Goal: Find specific page/section: Find specific page/section

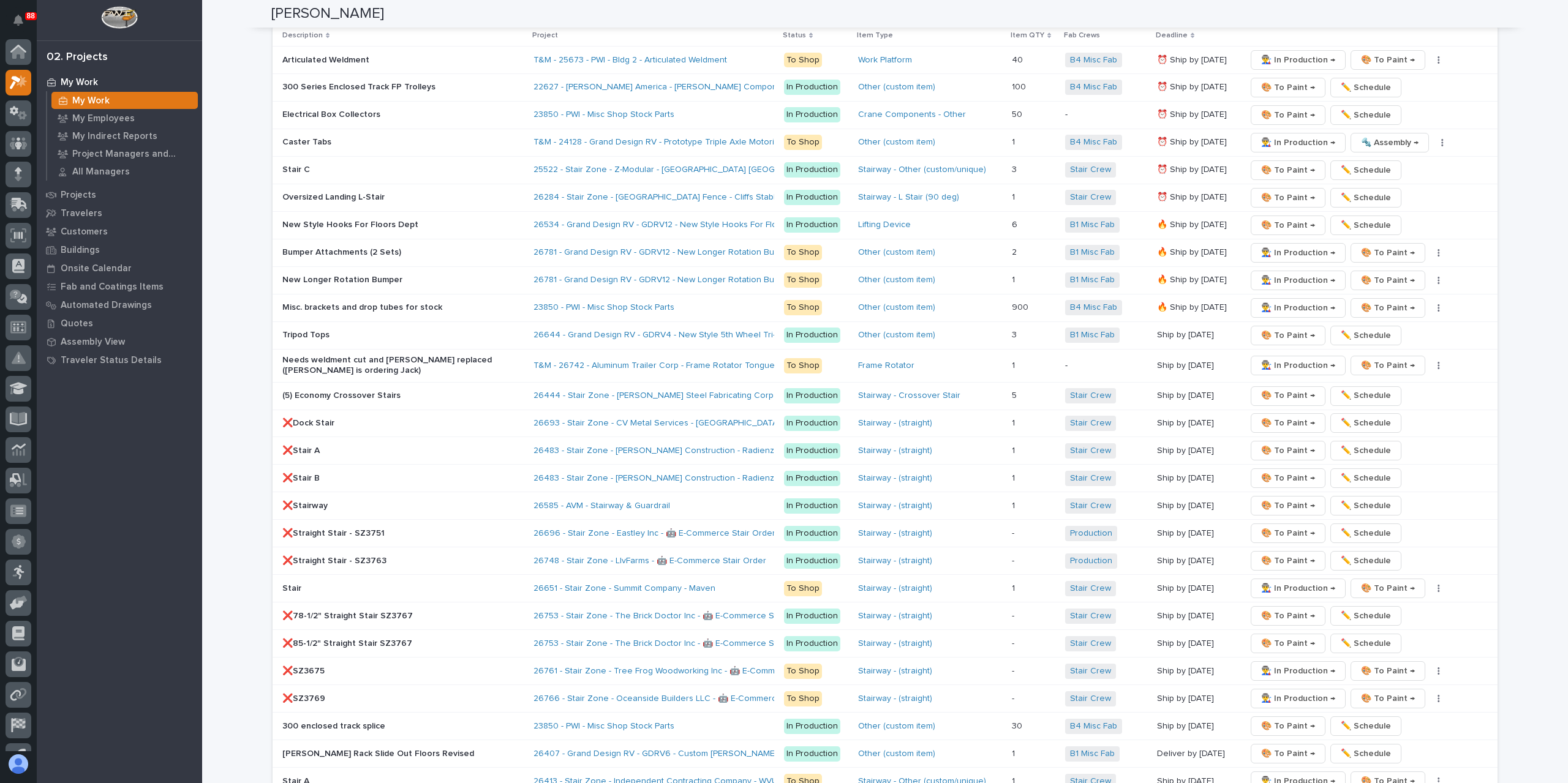
scroll to position [2878, 0]
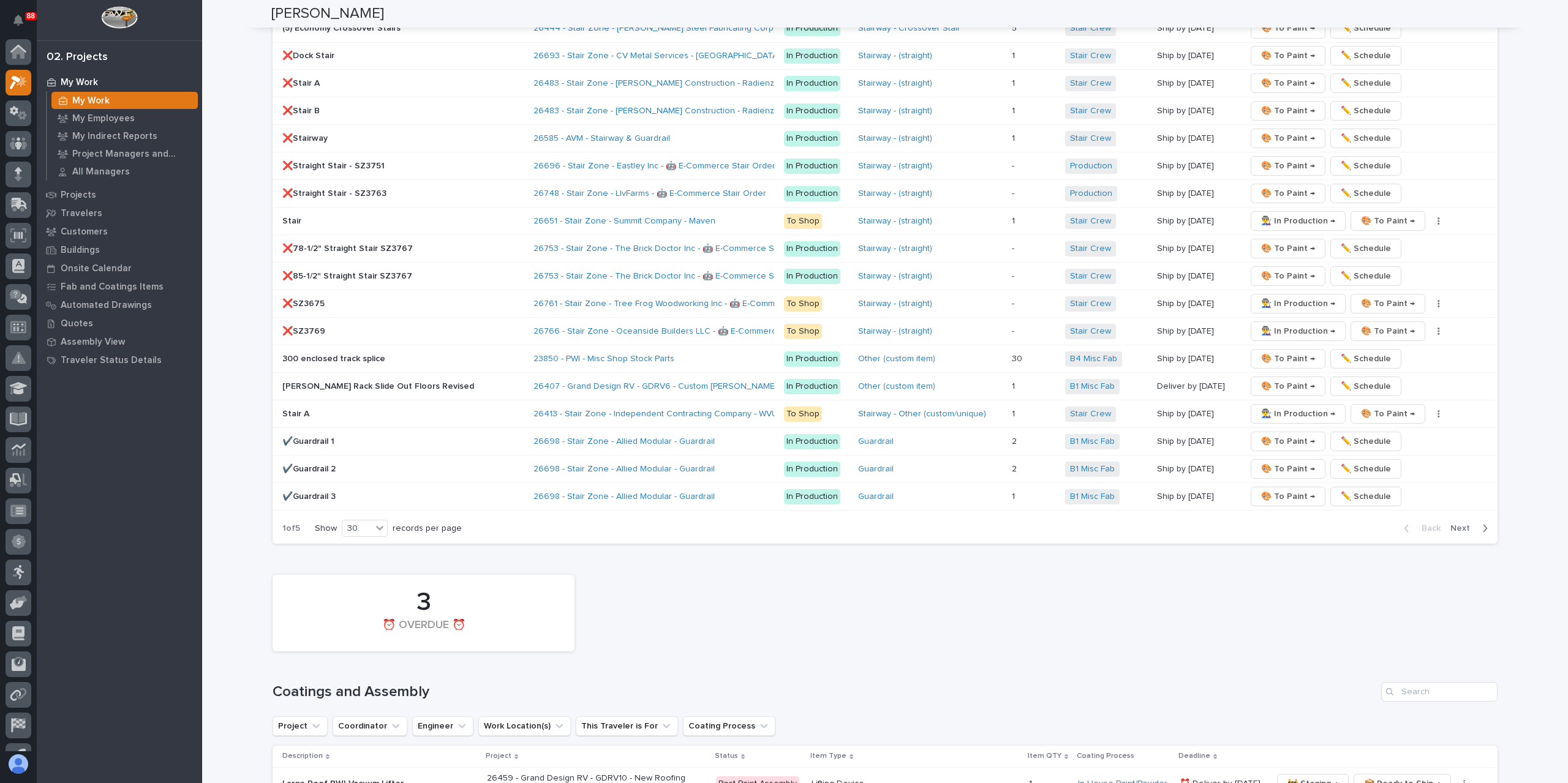
click at [377, 779] on p "Large Roof PWI Vacuum Lifter" at bounding box center [380, 784] width 195 height 10
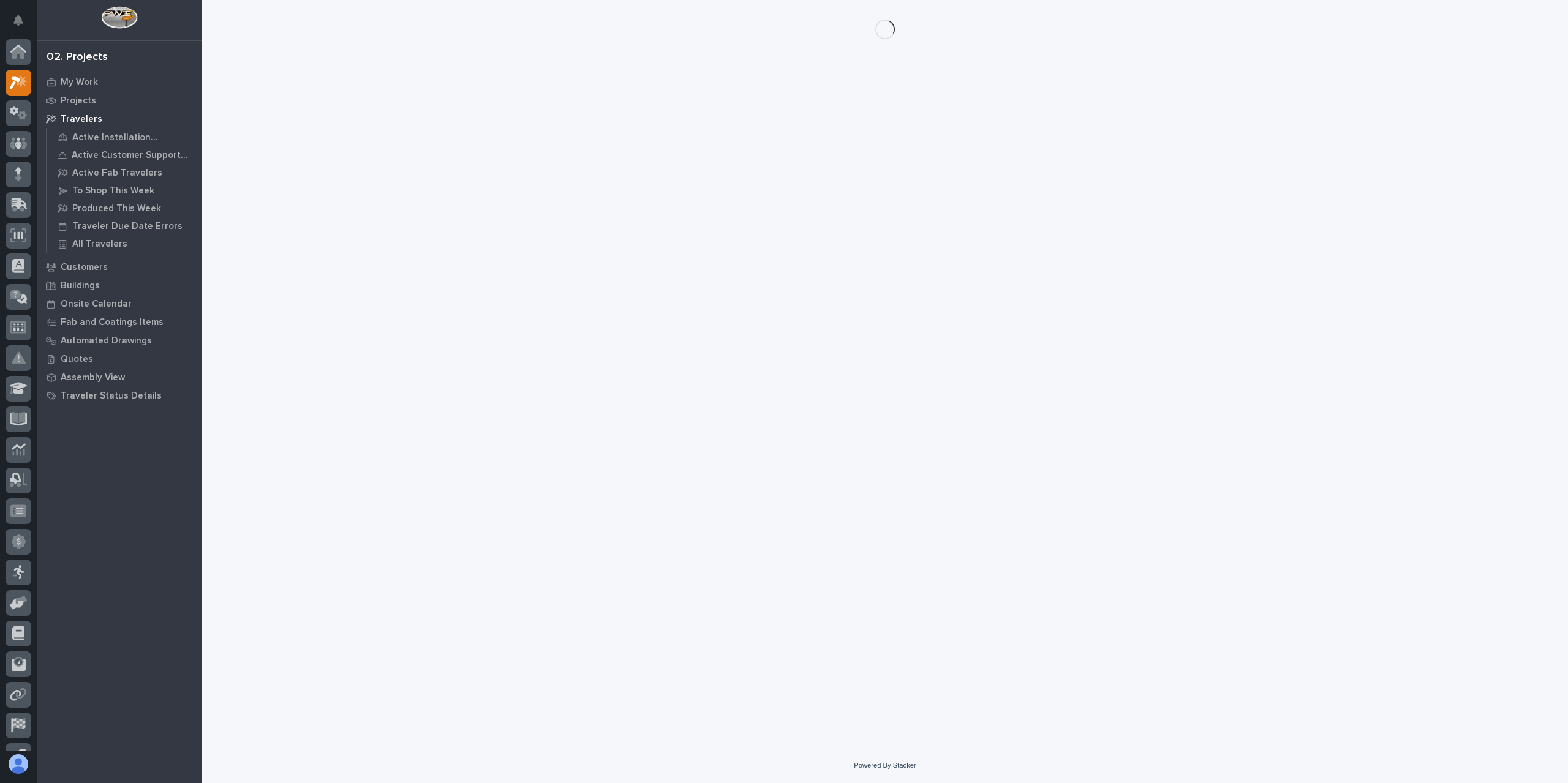
scroll to position [22, 0]
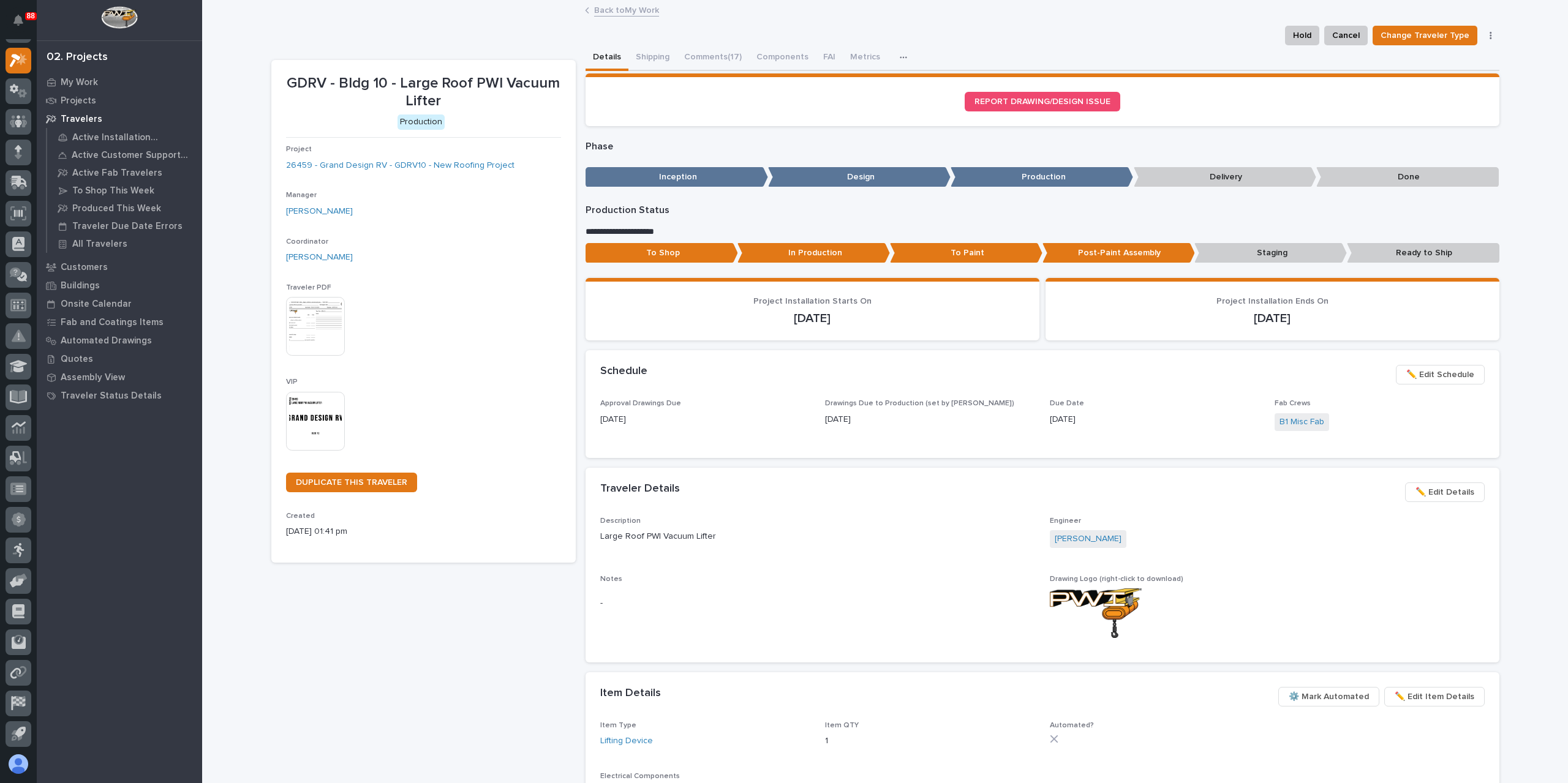
click at [616, 10] on link "Back to My Work" at bounding box center [627, 9] width 65 height 14
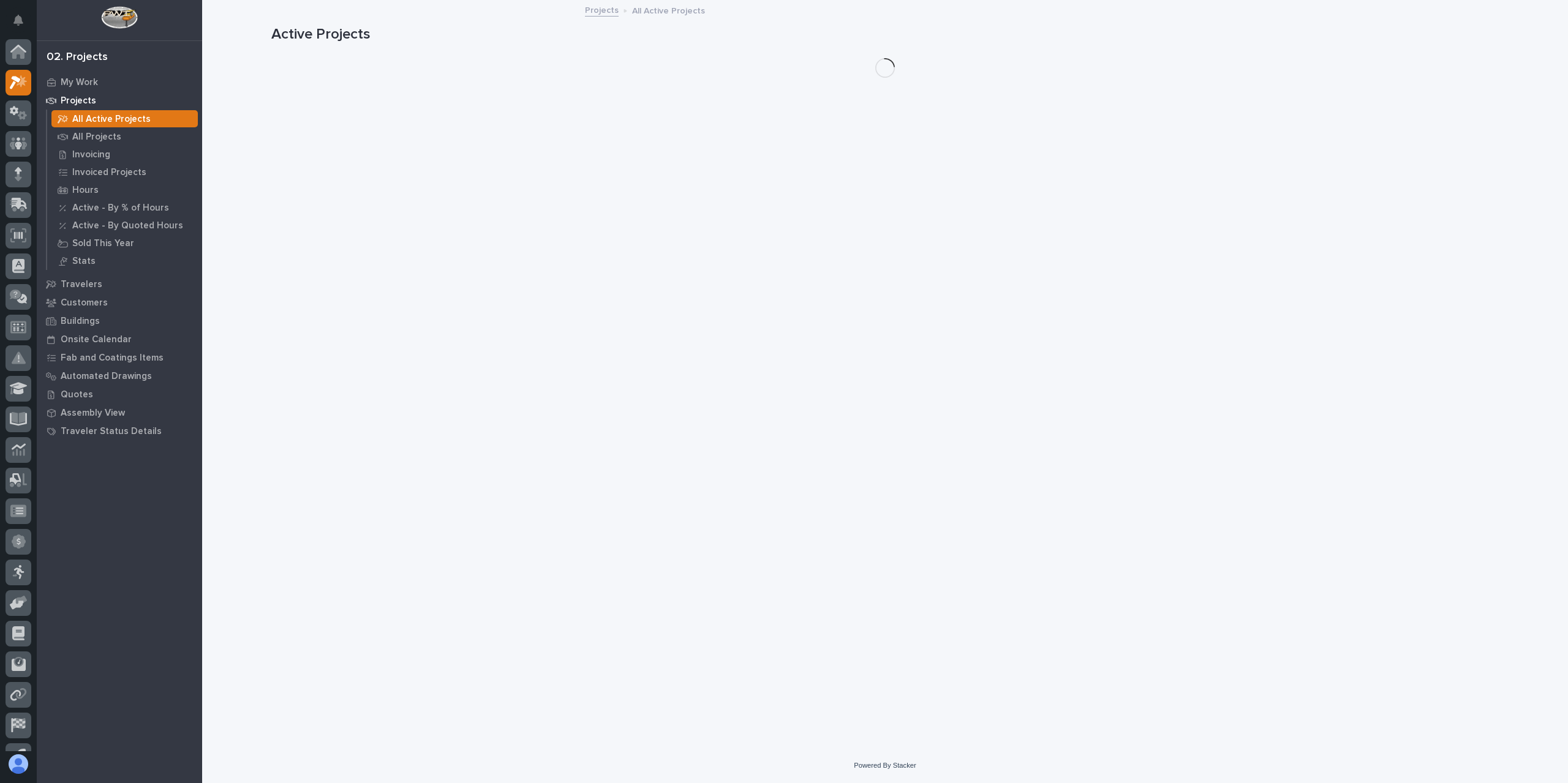
scroll to position [22, 0]
click at [88, 134] on p "All Projects" at bounding box center [97, 137] width 49 height 11
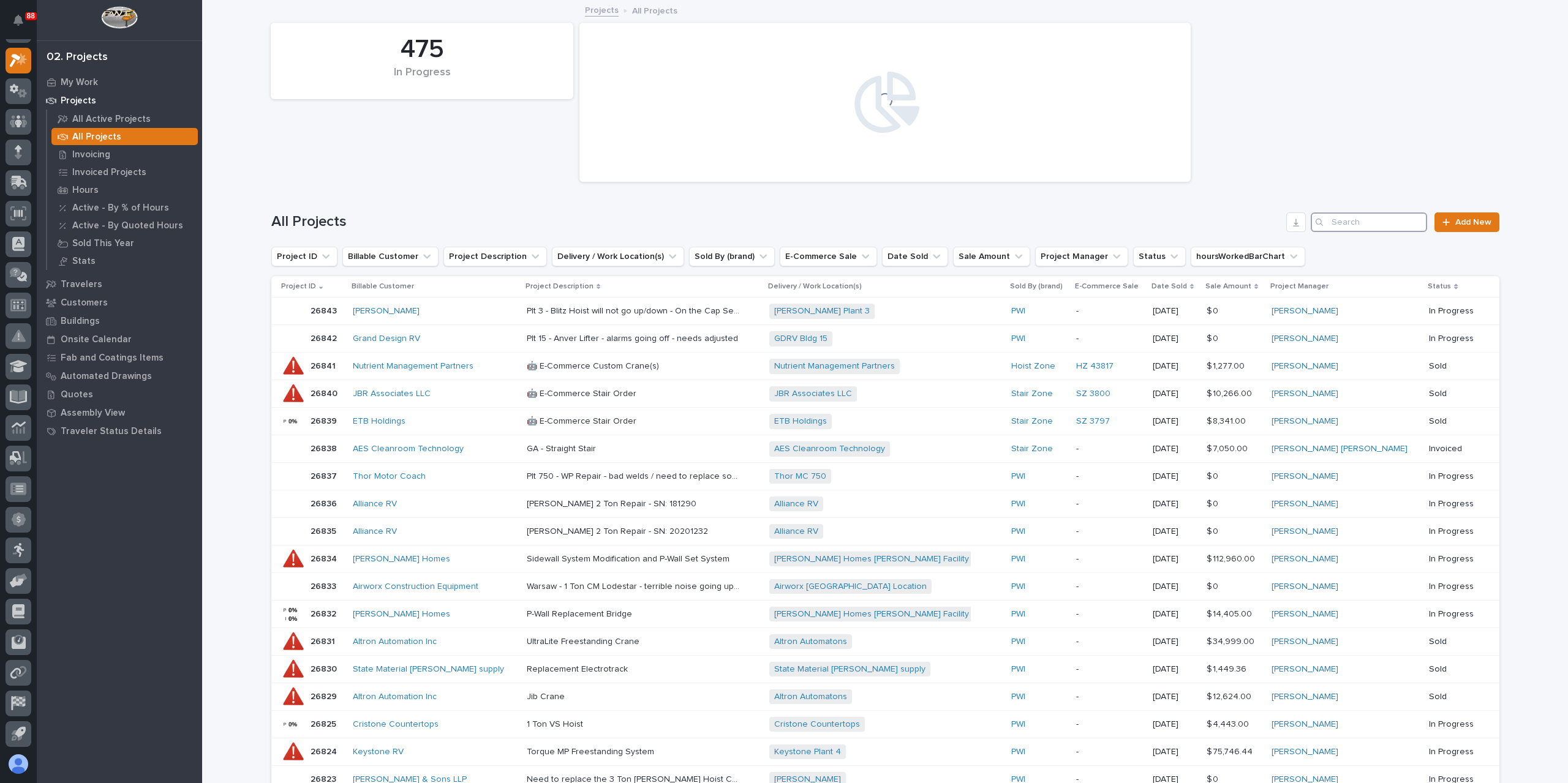
click at [1360, 219] on input "Search" at bounding box center [1369, 222] width 116 height 20
type input "26623"
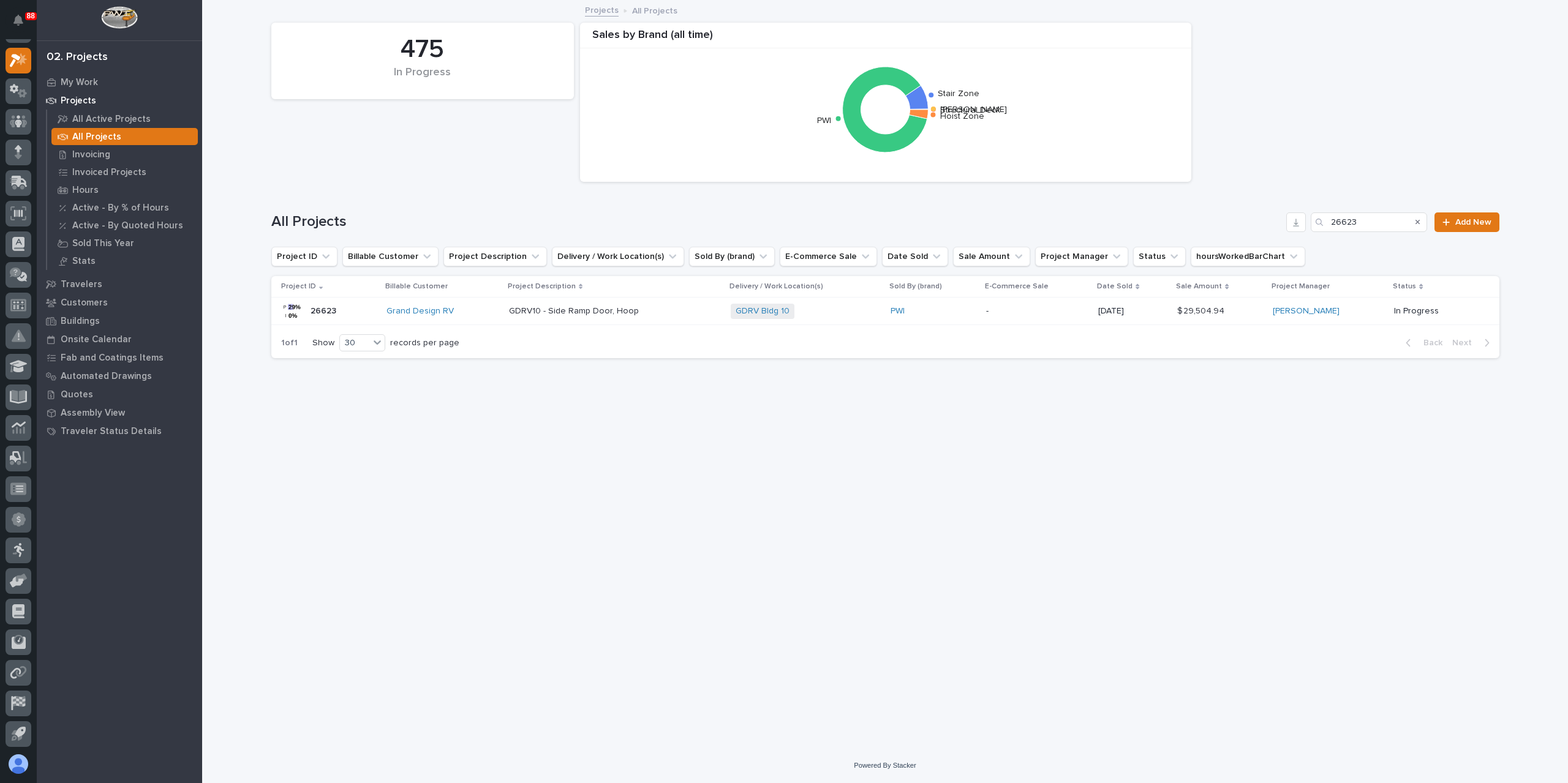
click at [617, 313] on p "GDRV10 - Side Ramp Door, Hoop" at bounding box center [575, 310] width 132 height 13
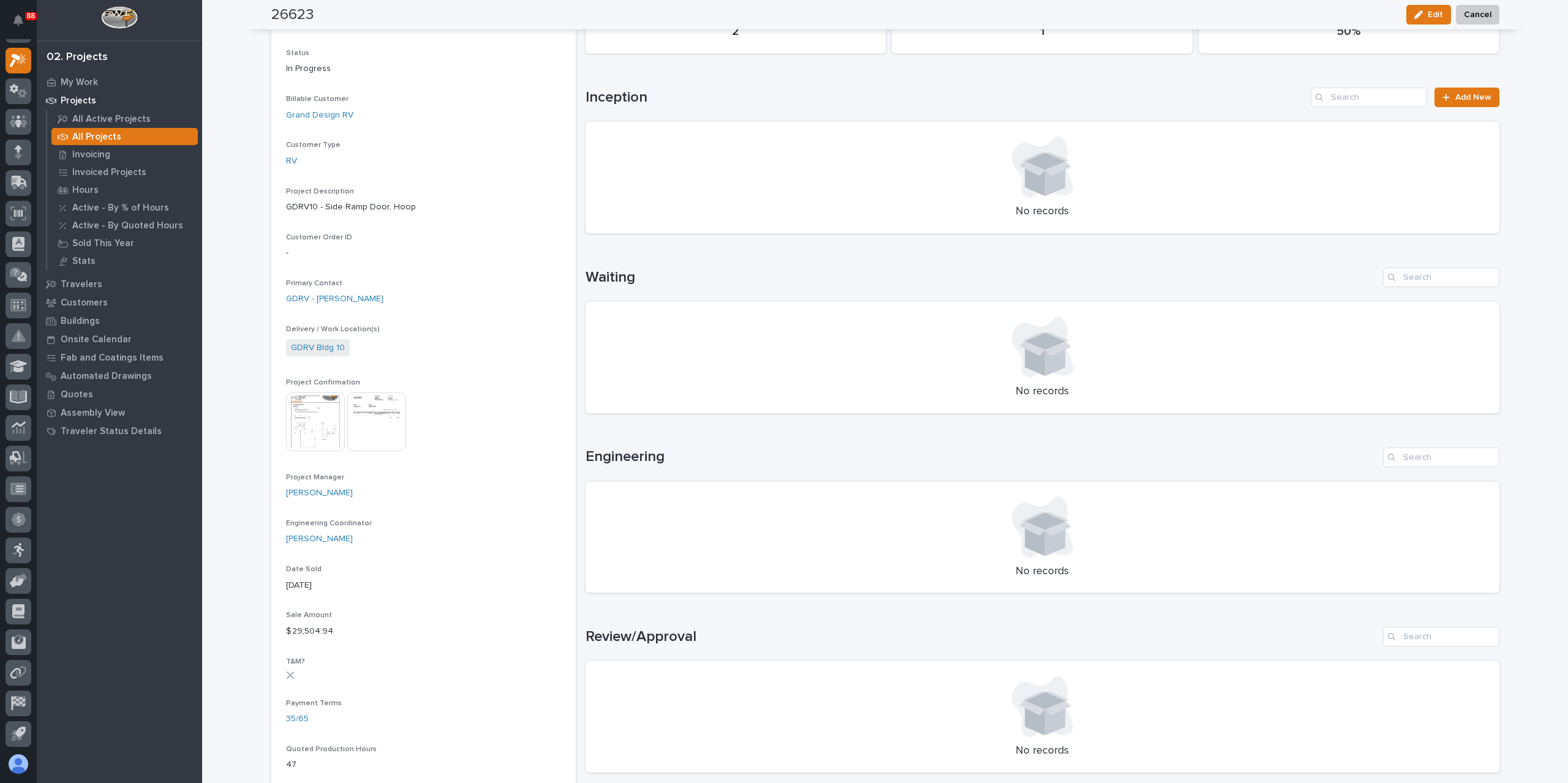
scroll to position [368, 0]
